Goal: Transaction & Acquisition: Purchase product/service

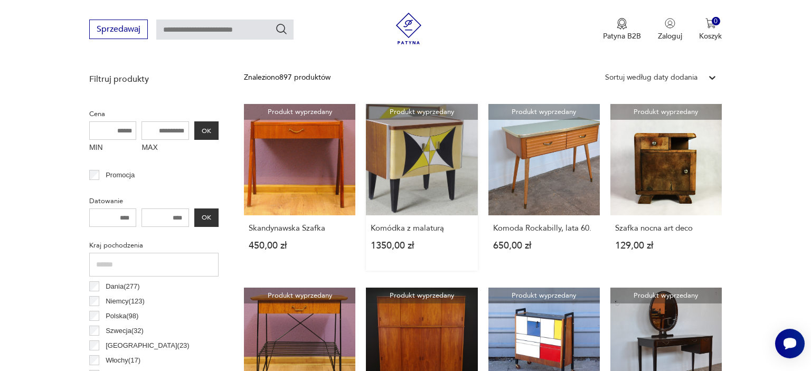
scroll to position [393, 0]
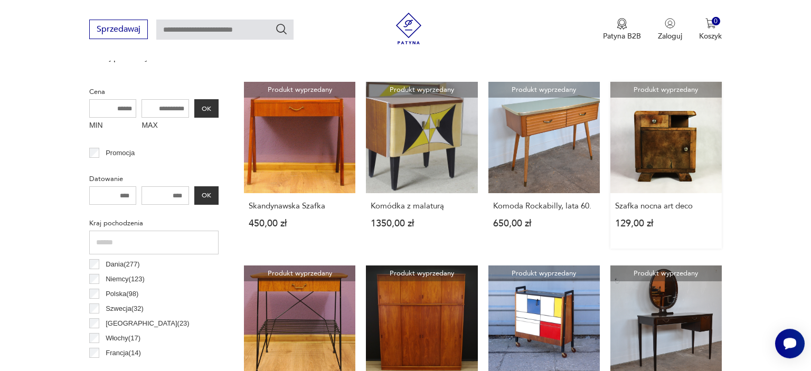
click at [657, 146] on link "Produkt wyprzedany Szafka nocna art deco 129,00 zł" at bounding box center [665, 165] width 111 height 167
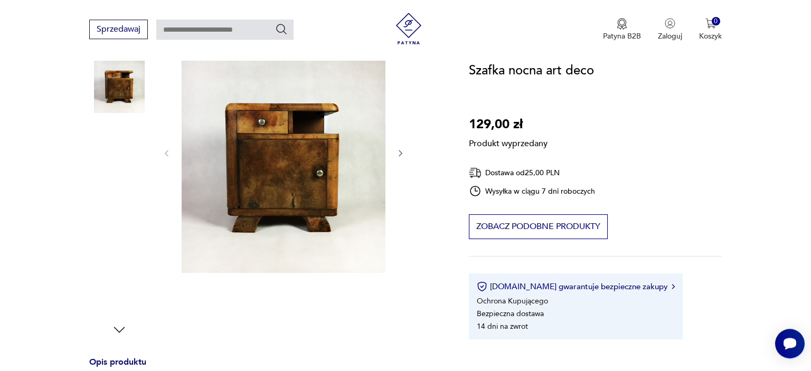
scroll to position [111, 0]
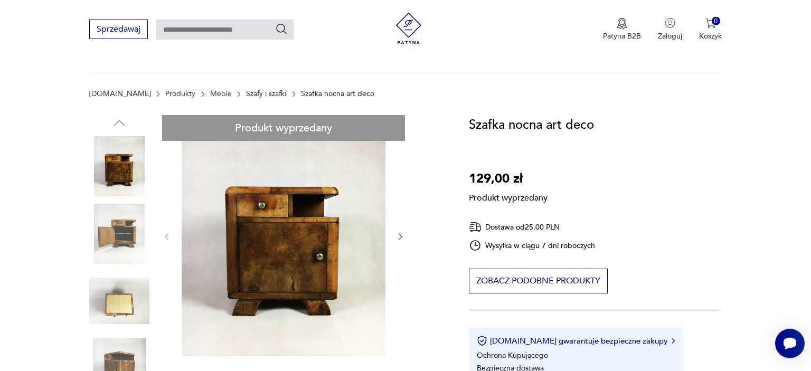
scroll to position [55, 0]
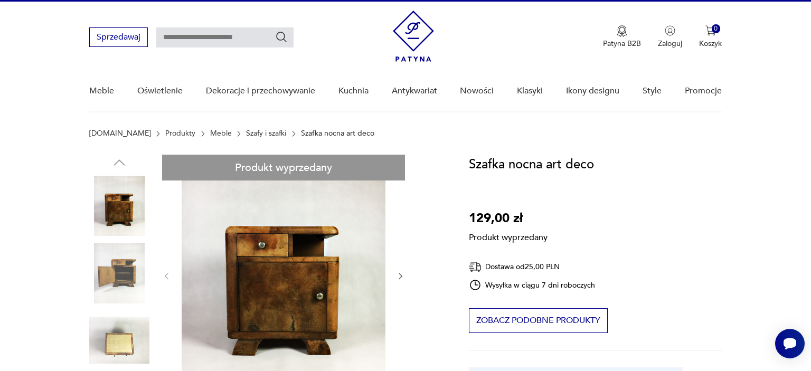
scroll to position [0, 0]
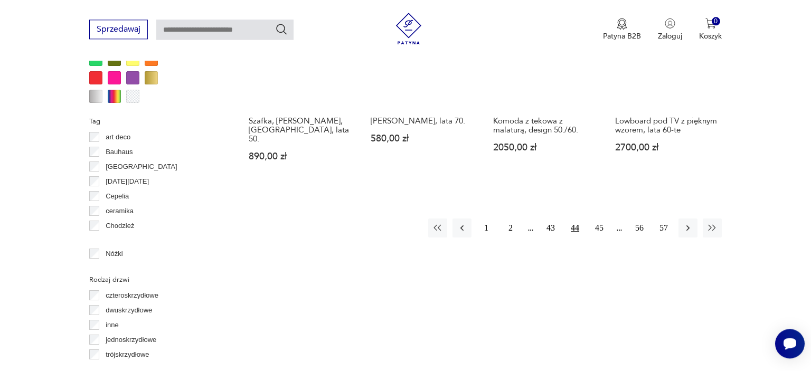
scroll to position [1095, 0]
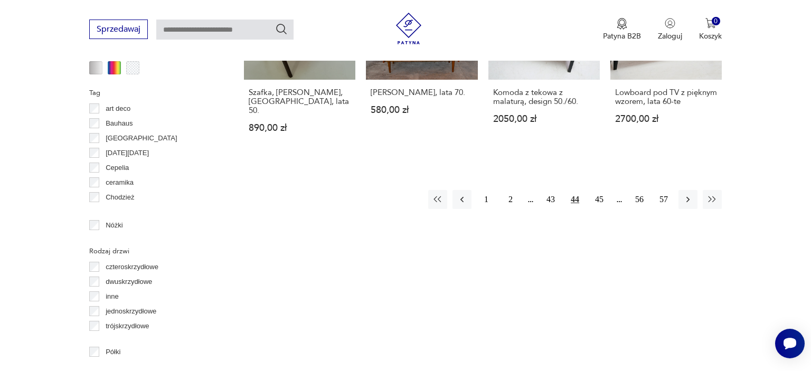
scroll to position [294, 0]
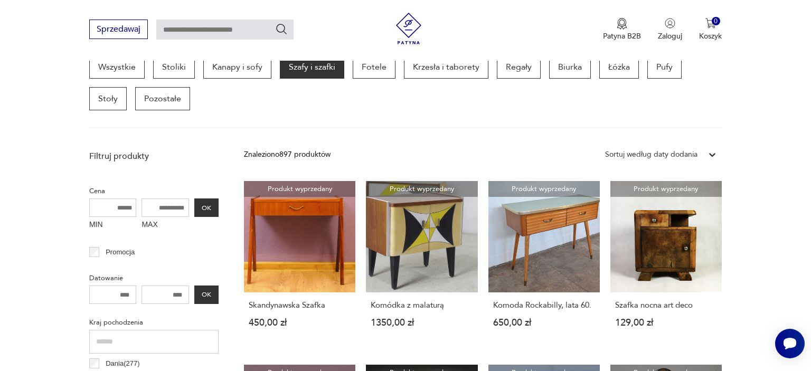
scroll to position [1095, 0]
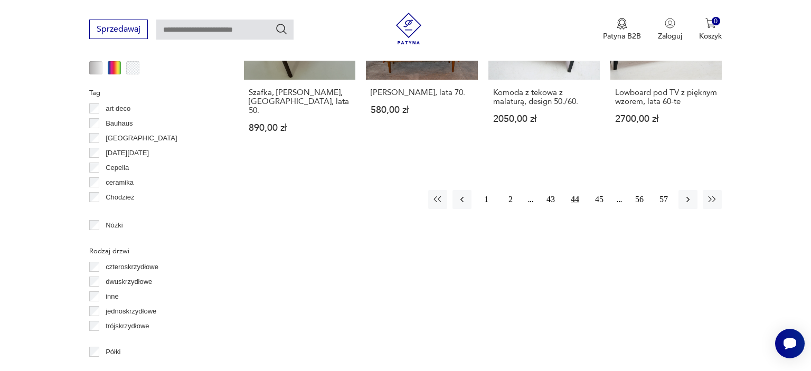
scroll to position [294, 0]
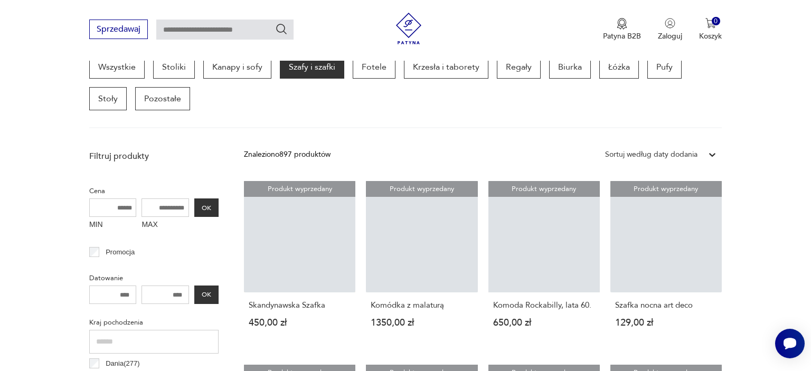
scroll to position [1095, 0]
